Goal: Information Seeking & Learning: Check status

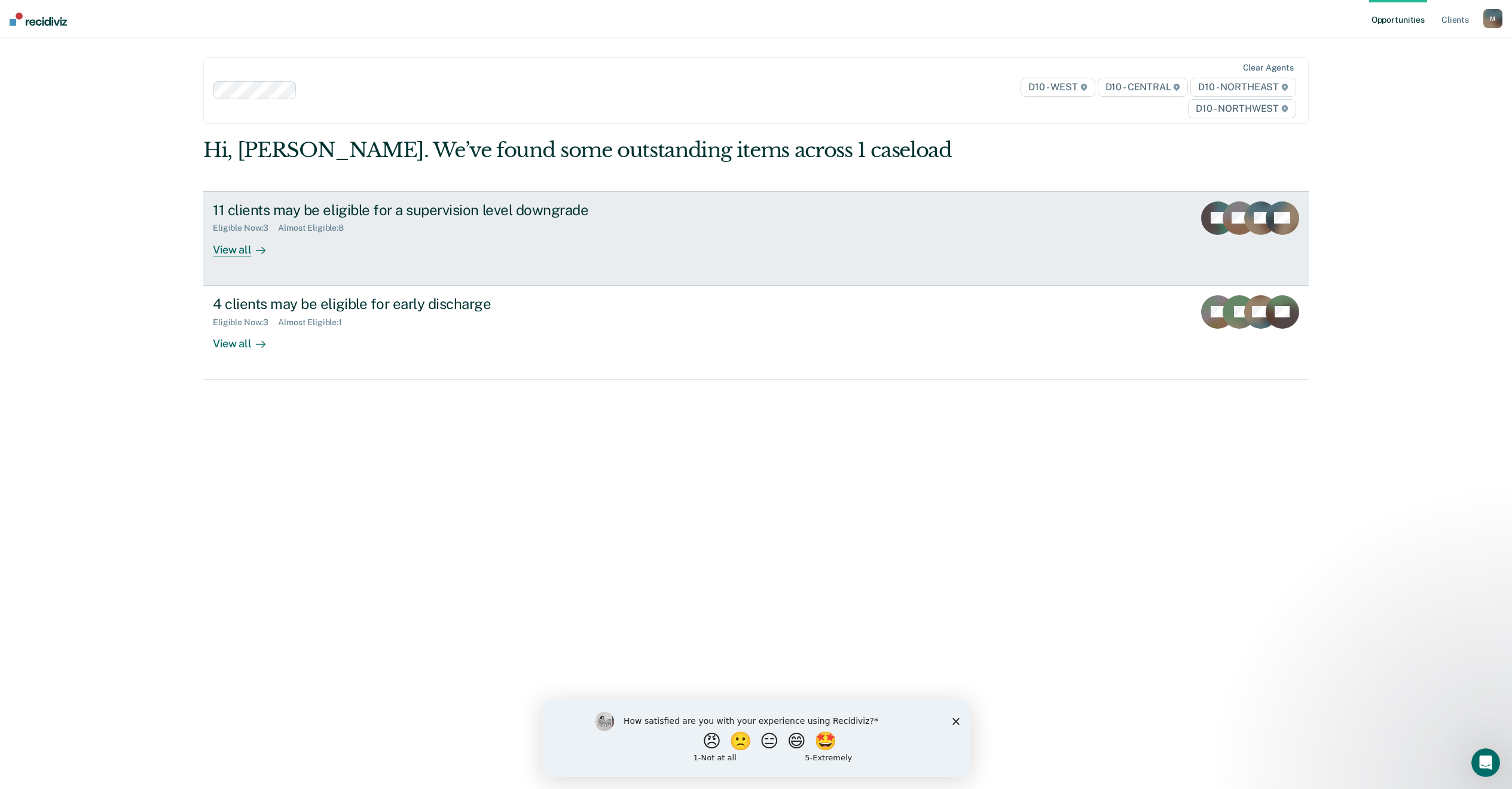
click at [221, 250] on div "View all" at bounding box center [246, 245] width 67 height 24
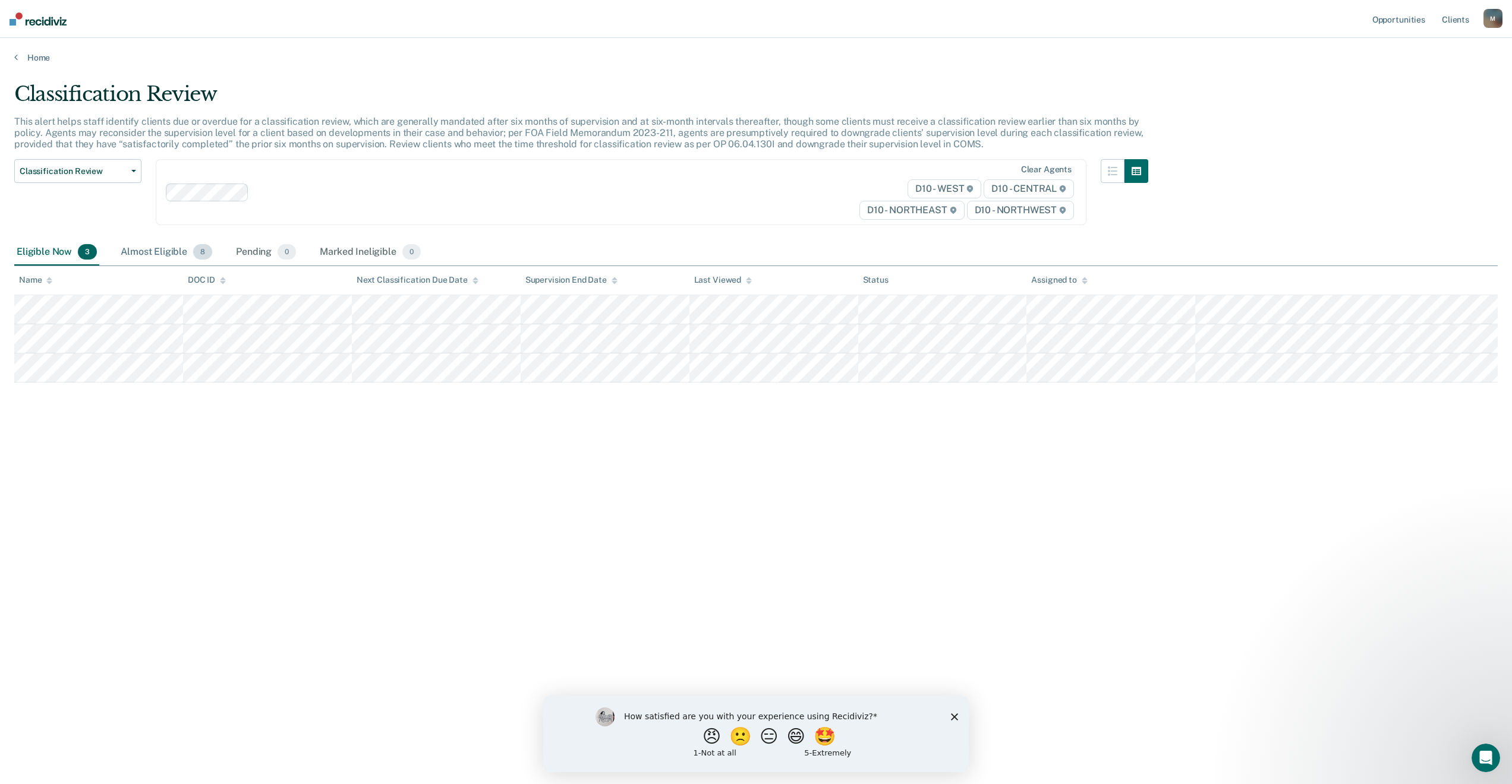
click at [157, 250] on div "Almost Eligible 8" at bounding box center [166, 253] width 96 height 26
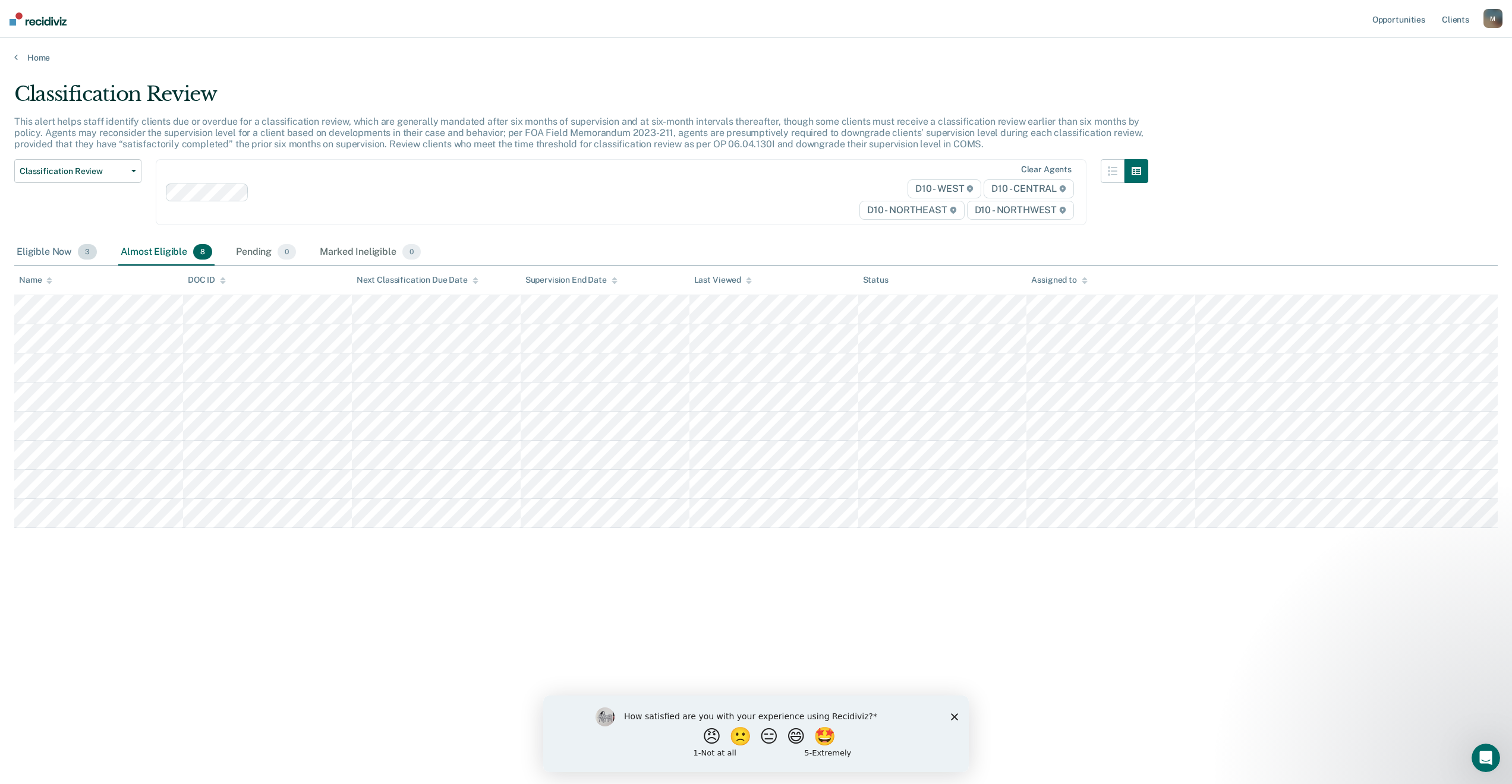
click at [39, 258] on div "Eligible Now 3" at bounding box center [57, 253] width 85 height 26
